Goal: Information Seeking & Learning: Learn about a topic

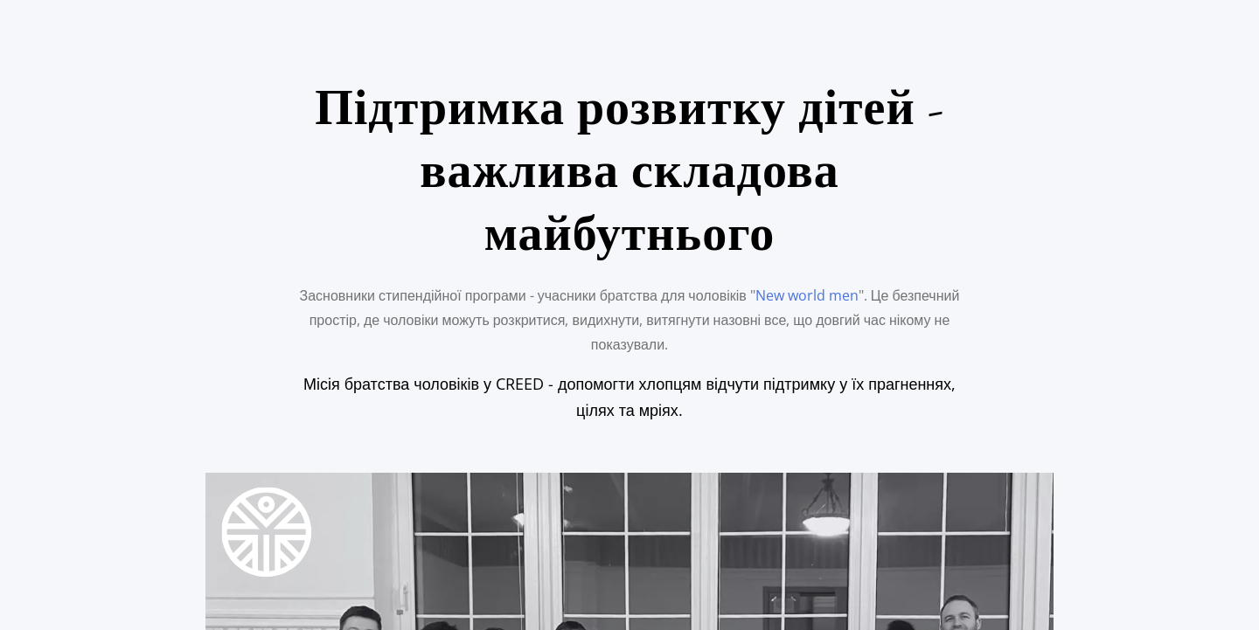
scroll to position [588, 0]
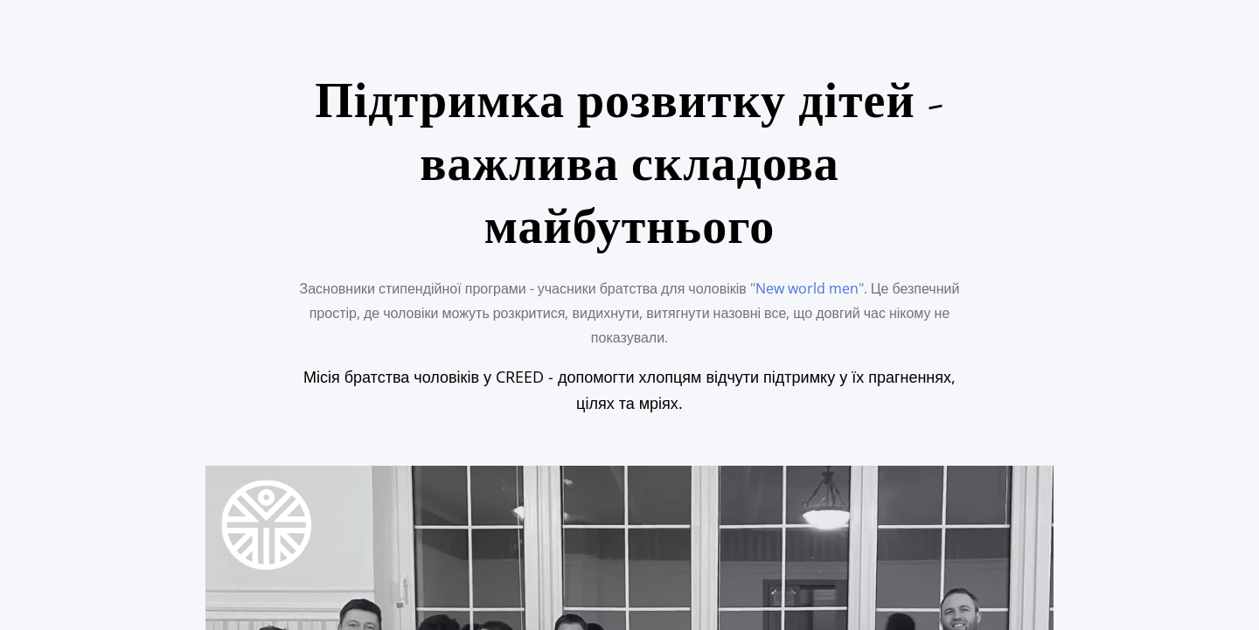
click at [643, 276] on p "Засновники стипендійної програми - учасники братства для чоловіків " New world …" at bounding box center [629, 312] width 673 height 73
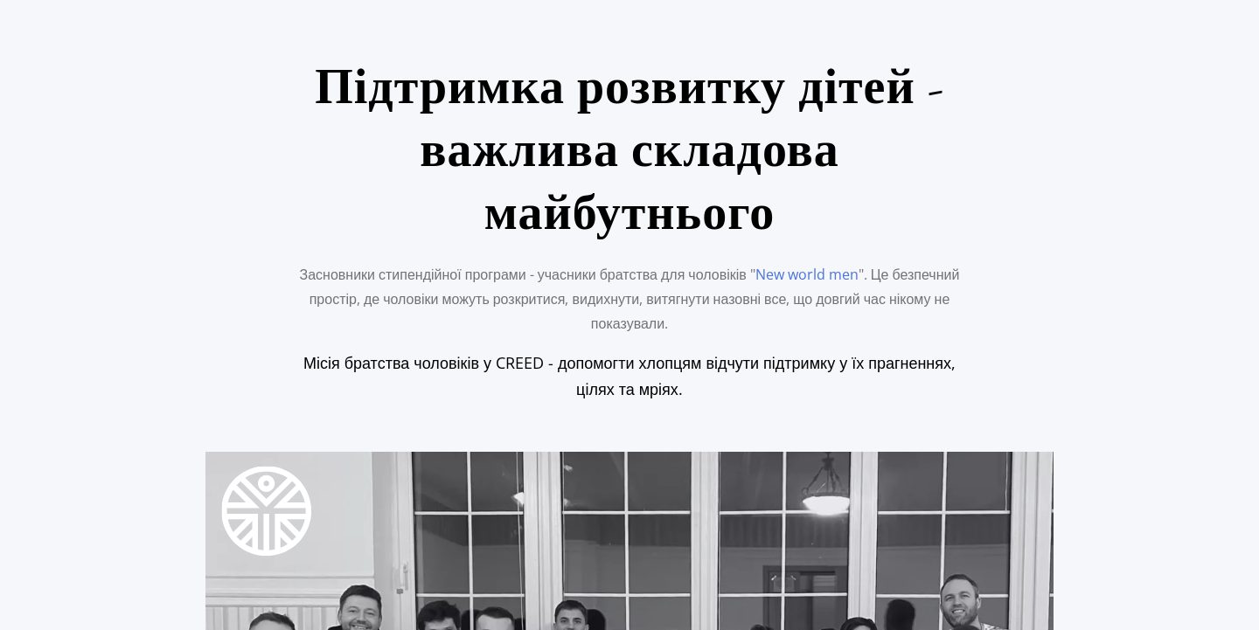
scroll to position [605, 0]
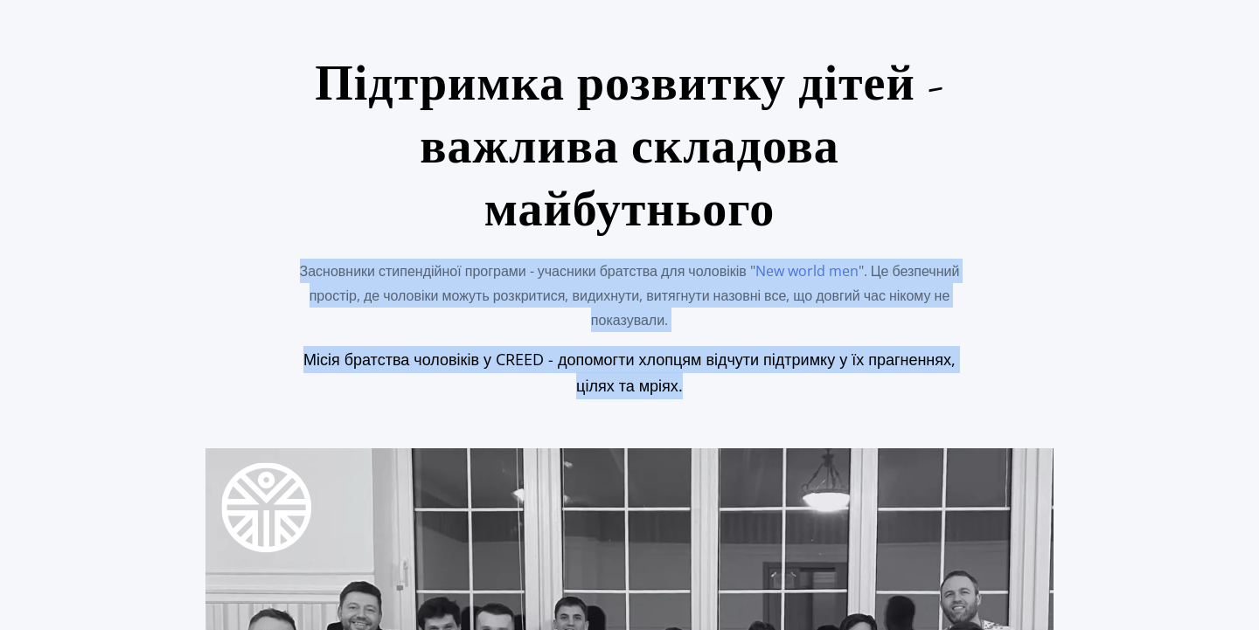
drag, startPoint x: 318, startPoint y: 127, endPoint x: 753, endPoint y: 243, distance: 449.9
click at [755, 243] on ws-text "Підтримка розвитку дітей - важлива складова майбутнього Засновники стипендійної…" at bounding box center [629, 225] width 673 height 347
copy ws-text "Засновники стипендійної програми - учасники братства для чоловіків " New world …"
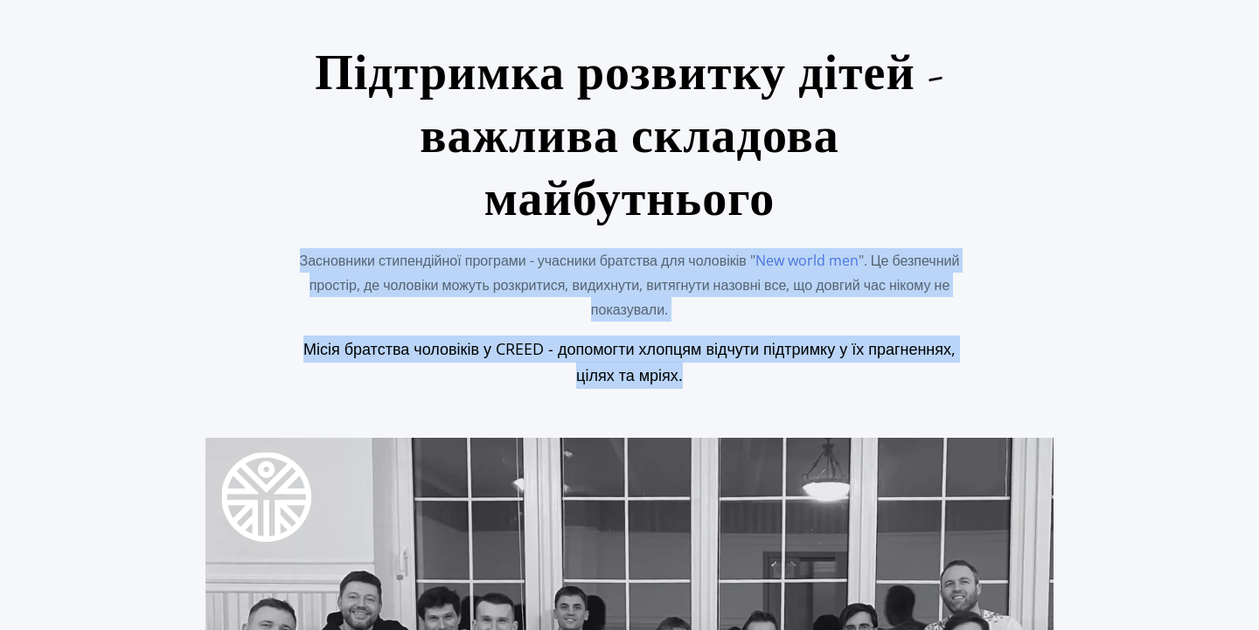
scroll to position [602, 0]
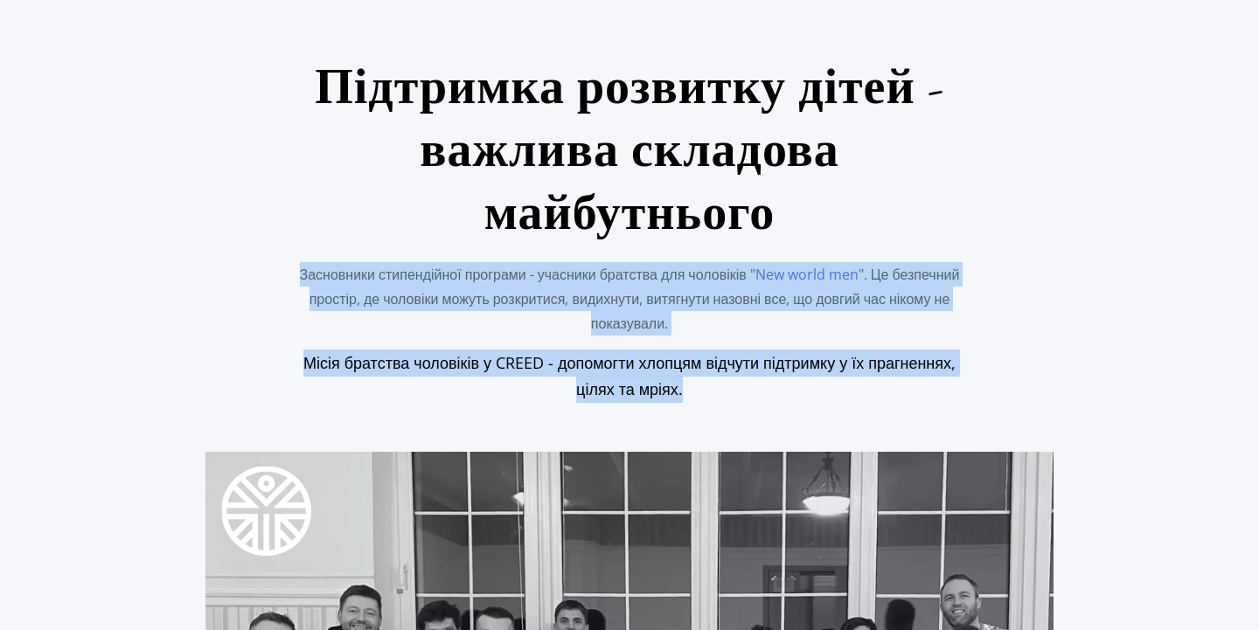
copy ws-text "Засновники стипендійної програми - учасники братства для чоловіків " New world …"
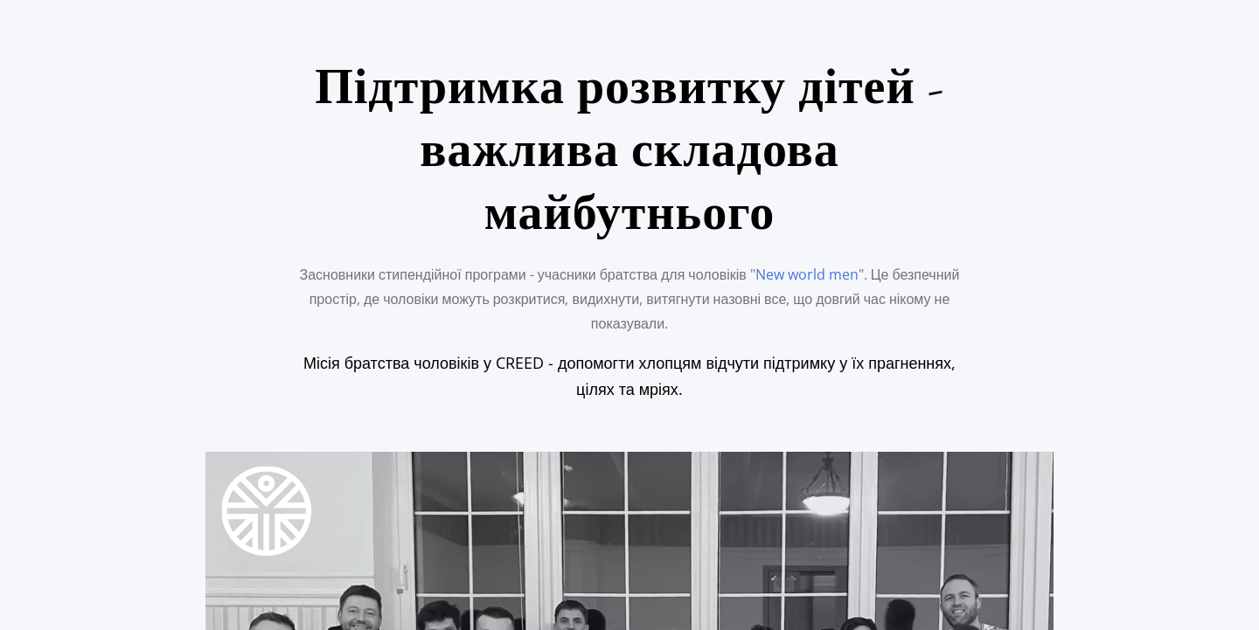
click at [693, 350] on h5 "Місія братства чоловіків у CREED - допомогти хлопцям відчути підтримку у їх пра…" at bounding box center [629, 376] width 673 height 53
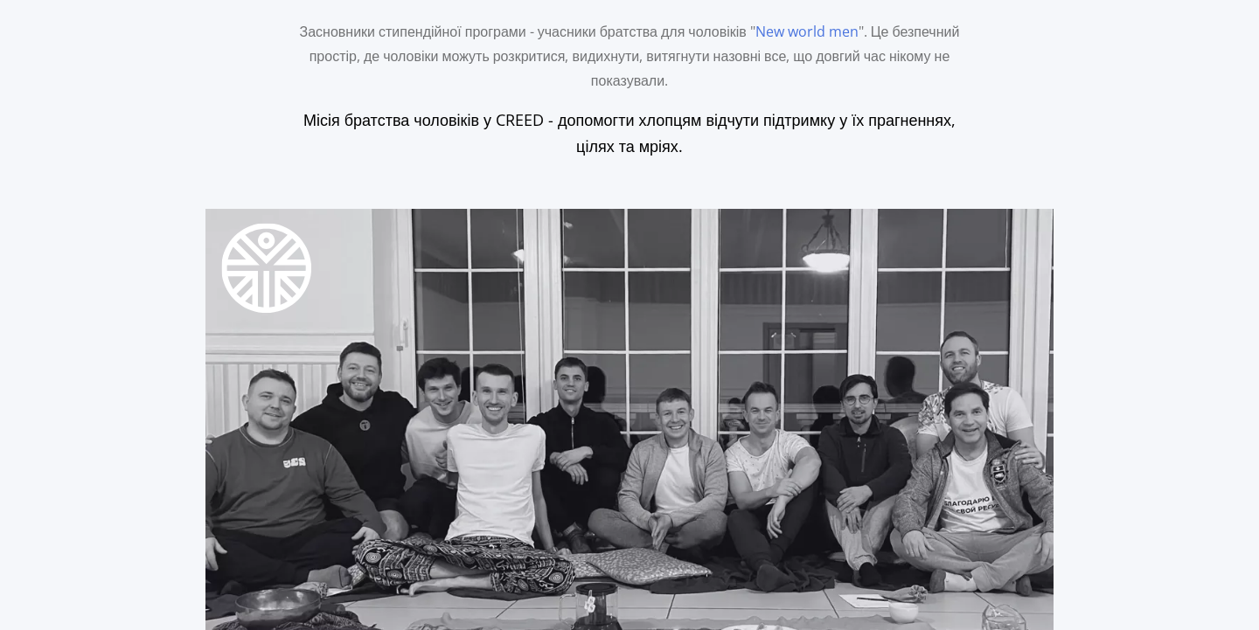
scroll to position [877, 0]
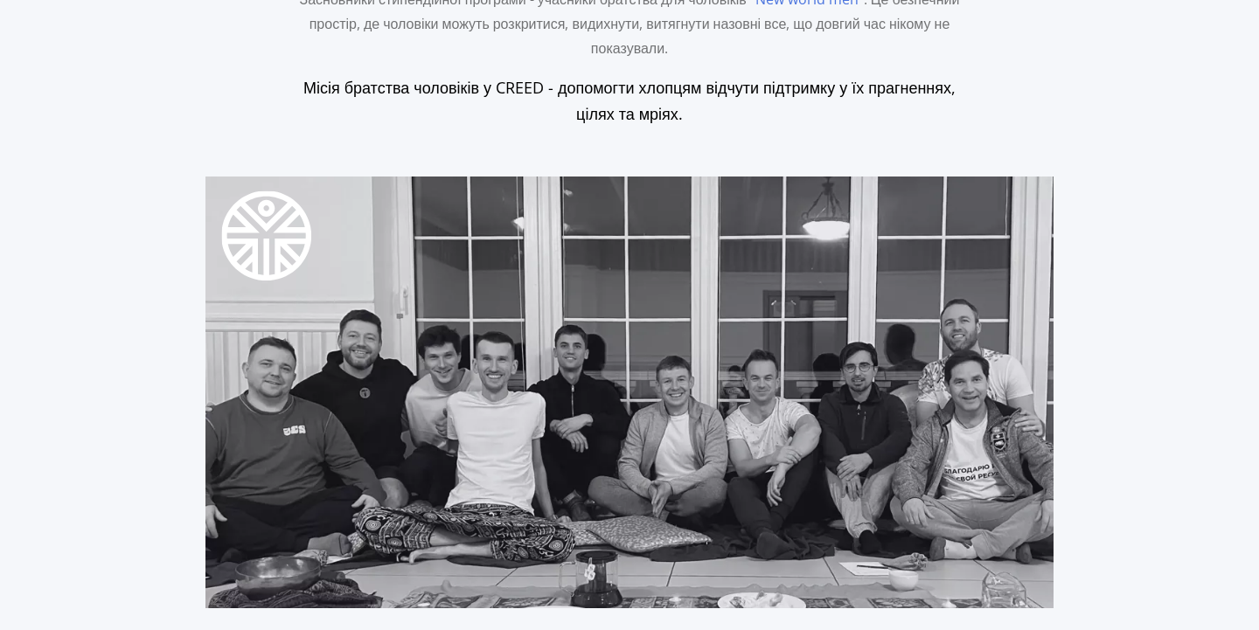
click at [644, 254] on img at bounding box center [629, 392] width 848 height 477
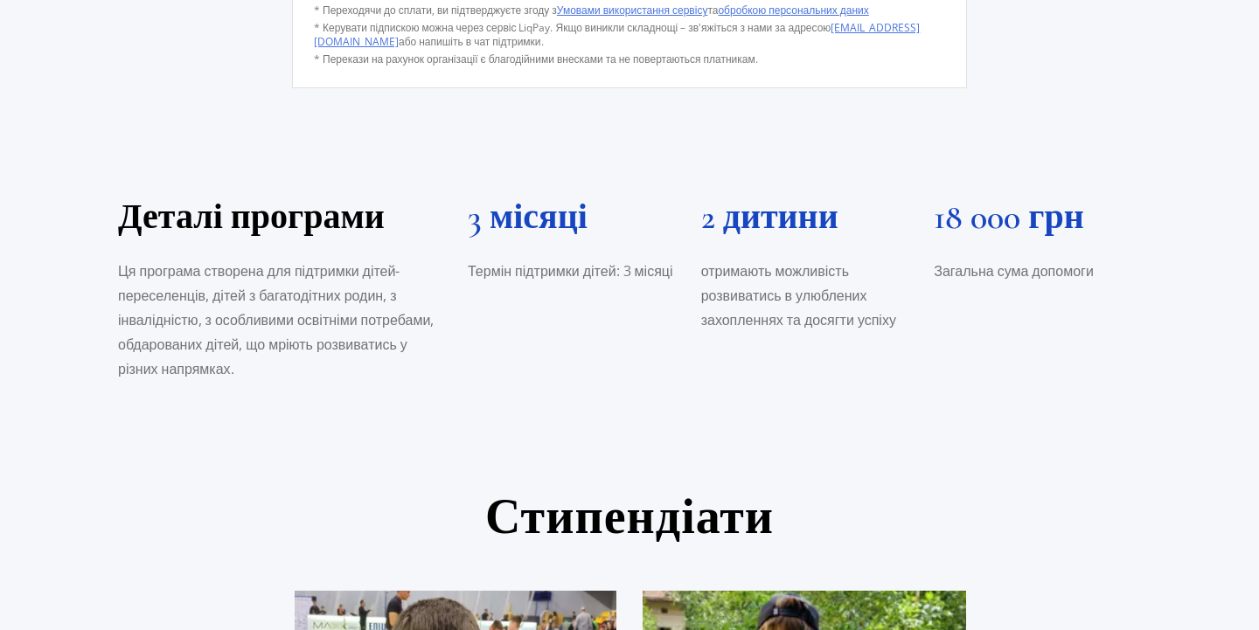
scroll to position [2572, 0]
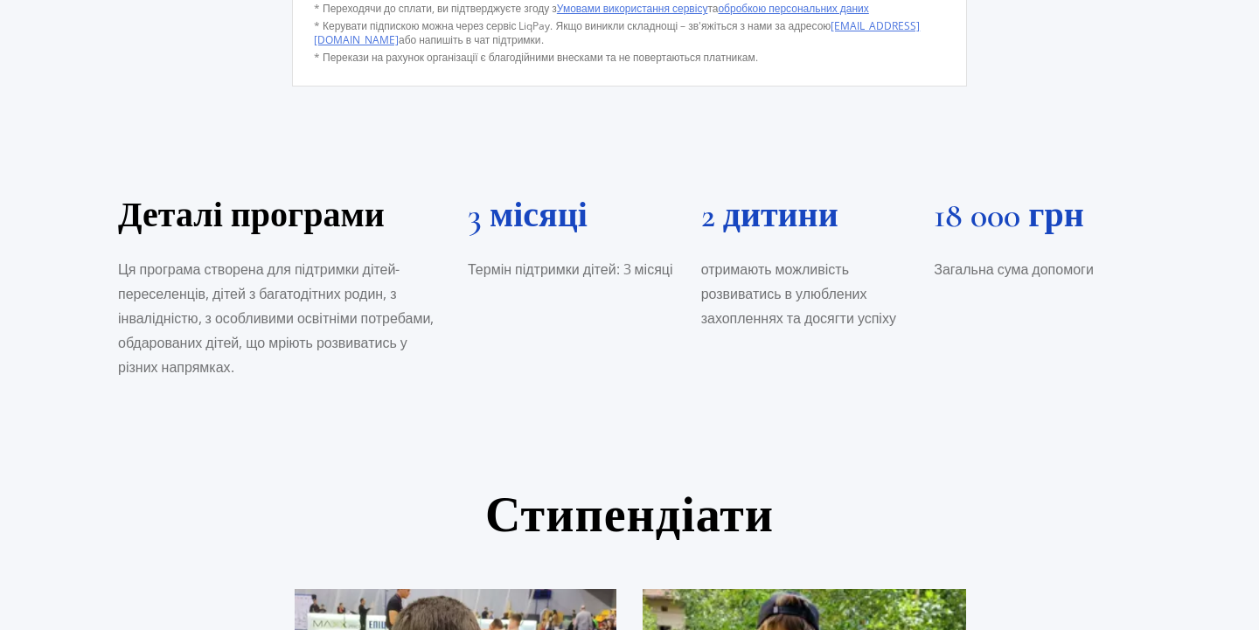
click at [222, 269] on section "Деталі програми Ця програма створена для підтримки дітей-переселенців, дітей з …" at bounding box center [629, 338] width 1259 height 294
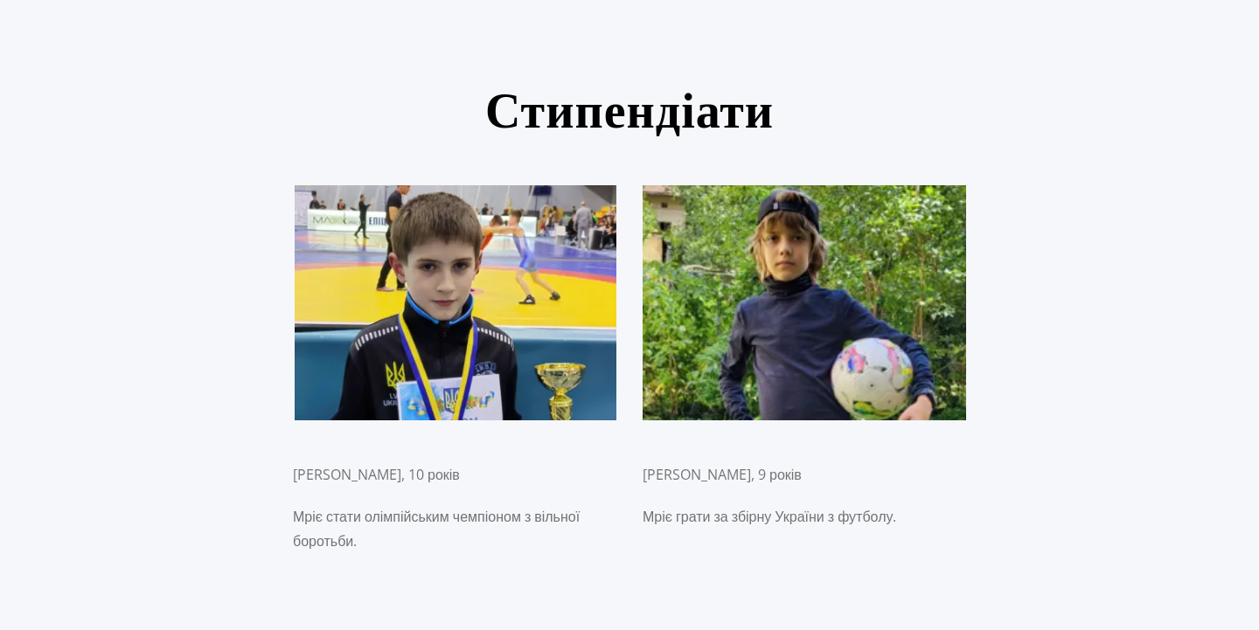
scroll to position [2988, 0]
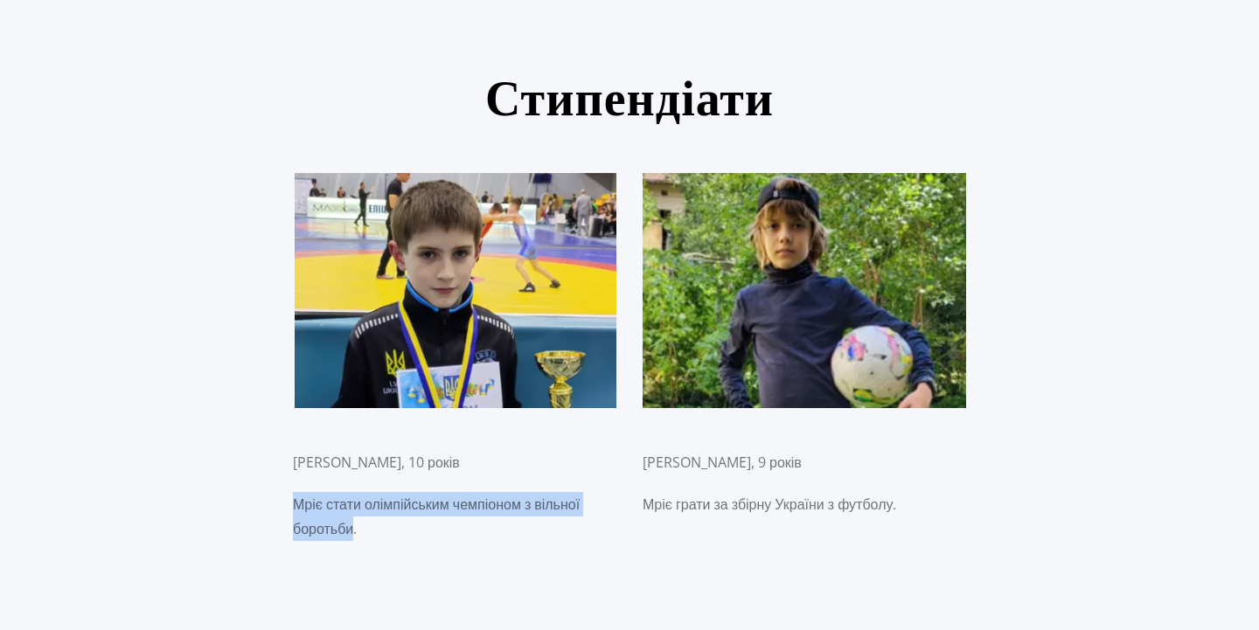
drag, startPoint x: 296, startPoint y: 356, endPoint x: 359, endPoint y: 375, distance: 65.8
click at [359, 492] on p "Мріє стати олімпійським чемпіоном з вільної боротьби." at bounding box center [455, 516] width 324 height 49
drag, startPoint x: 362, startPoint y: 376, endPoint x: 297, endPoint y: 355, distance: 68.0
click at [297, 492] on p "Мріє стати олімпійським чемпіоном з вільної боротьби." at bounding box center [455, 516] width 324 height 49
copy p "Мріє стати олімпійським чемпіоном з вільної боротьби."
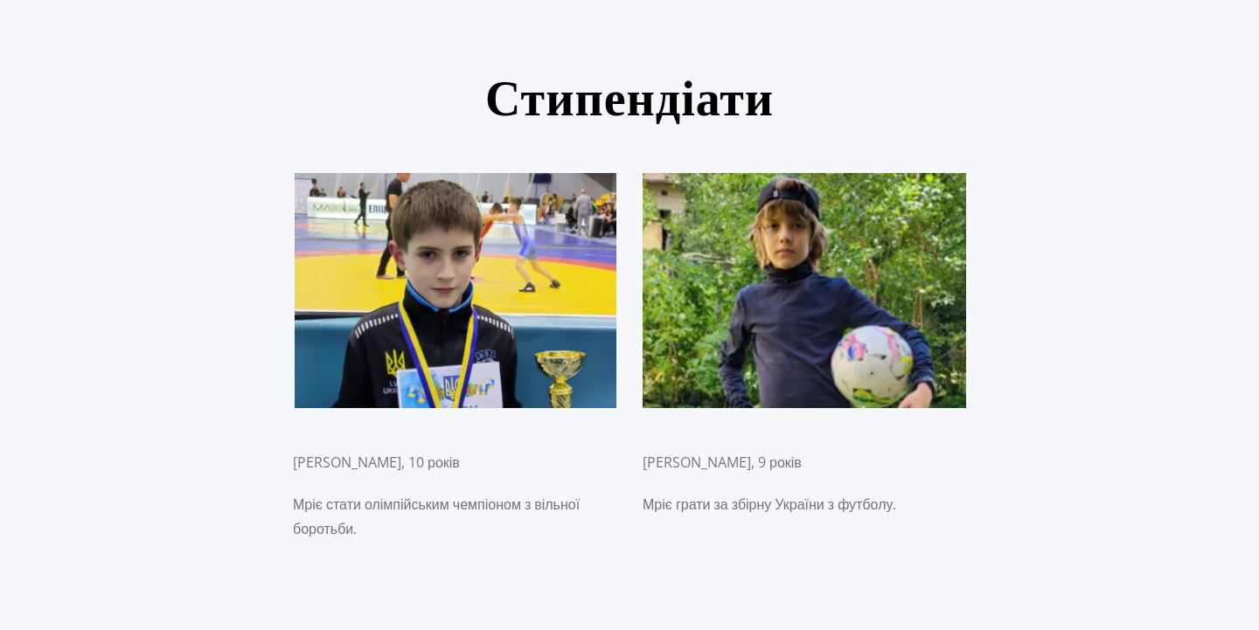
click at [669, 492] on p "Мріє грати за збірну України з футболу." at bounding box center [805, 504] width 324 height 24
drag, startPoint x: 644, startPoint y: 354, endPoint x: 987, endPoint y: 313, distance: 345.2
click at [987, 313] on div "[PERSON_NAME], 10 років [PERSON_NAME] стати олімпійським чемпіоном з вільної бо…" at bounding box center [629, 357] width 1023 height 368
drag, startPoint x: 918, startPoint y: 359, endPoint x: 647, endPoint y: 361, distance: 271.1
click at [647, 492] on p "Мріє грати за збірну України з футболу." at bounding box center [805, 504] width 324 height 24
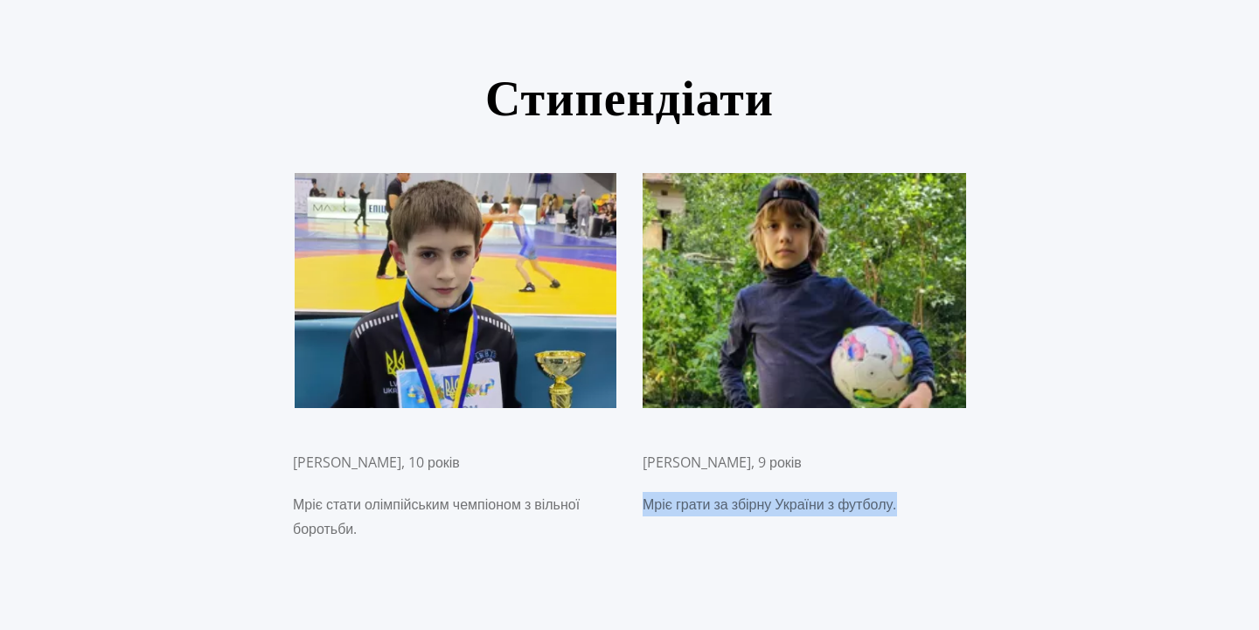
copy p "Мріє грати за збірну України з футболу."
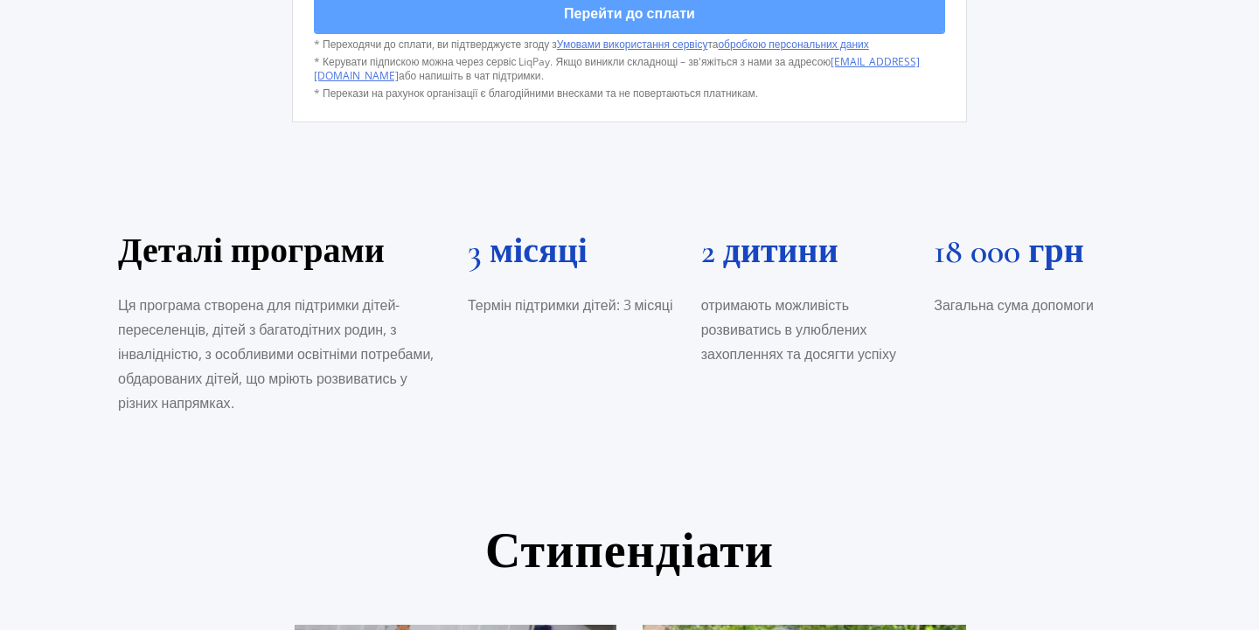
click at [159, 293] on p "Ця програма створена для підтримки дітей-переселенців, дітей з багатодітних род…" at bounding box center [280, 354] width 324 height 122
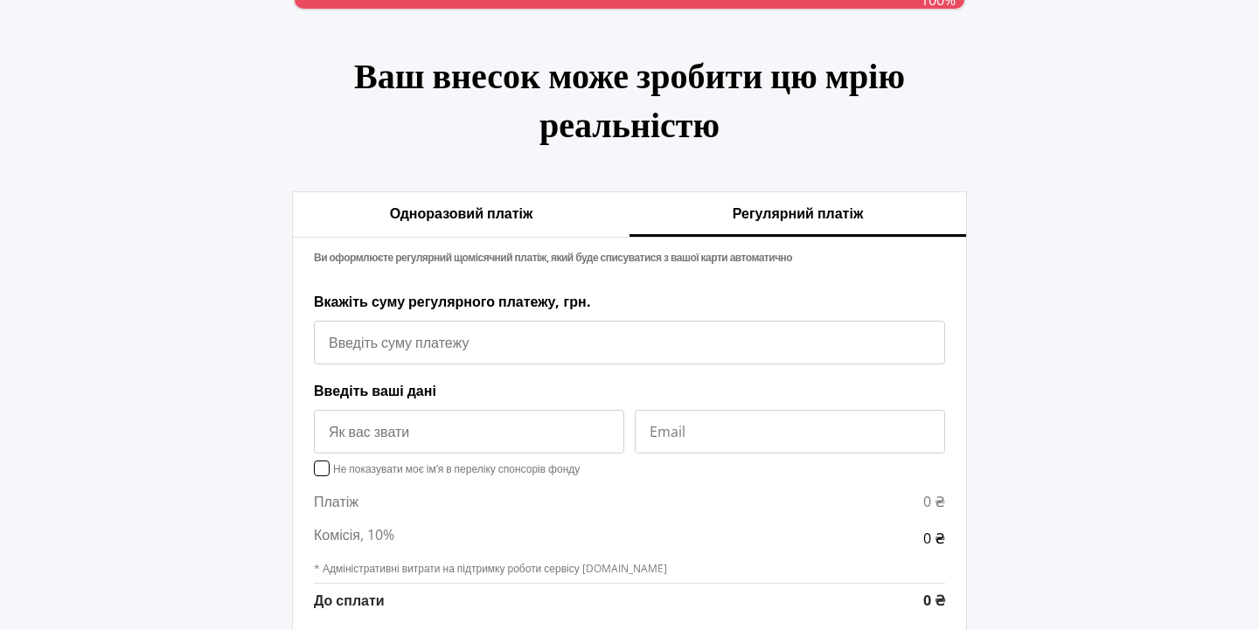
scroll to position [1866, 0]
